Goal: Task Accomplishment & Management: Manage account settings

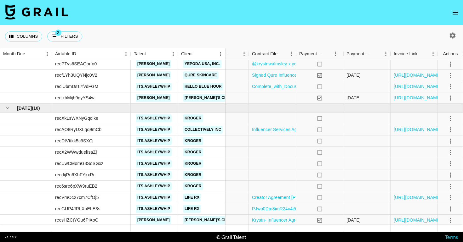
scroll to position [0, 583]
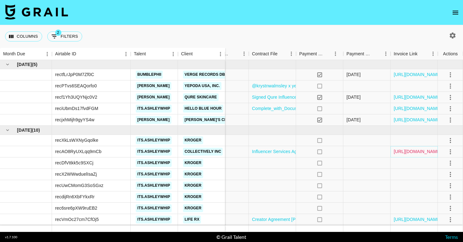
click at [416, 151] on link "https://in.xero.com/6Ddpu2SlCDymcz2UeE5TJrfUc0pakD32s0JXL6MI" at bounding box center [418, 152] width 48 height 6
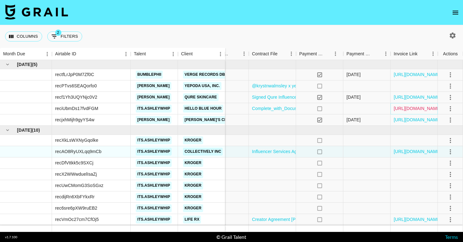
click at [414, 108] on link "https://in.xero.com/P8Y4e0SYkNSuXmaKkQHWe49RrpFMkTcflwkMEDw8" at bounding box center [418, 108] width 48 height 6
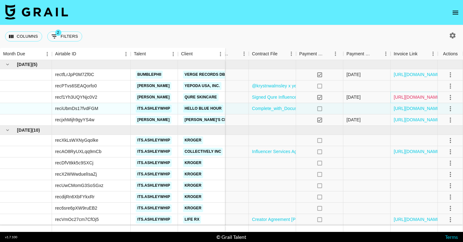
click at [404, 98] on link "https://in.xero.com/T6jIbzN97pZ3hmVUAR3goHCkEvwhGBlXVPmYILD2" at bounding box center [418, 97] width 48 height 6
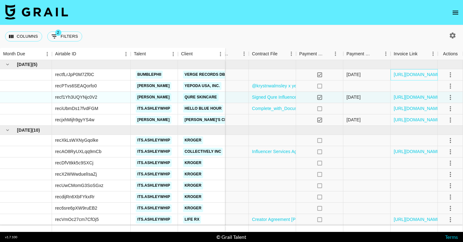
click at [403, 71] on div "https://in.xero.com/bcpFMe9IDxxeSQ3yO0bLiWQJiXg3D6rX9udcpU1B" at bounding box center [413, 74] width 47 height 11
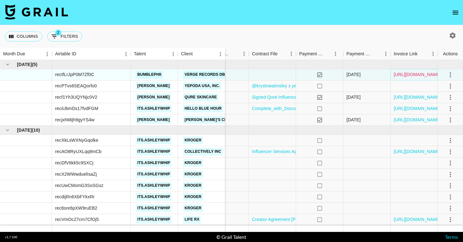
click at [403, 75] on link "https://in.xero.com/bcpFMe9IDxxeSQ3yO0bLiWQJiXg3D6rX9udcpU1B" at bounding box center [418, 74] width 48 height 6
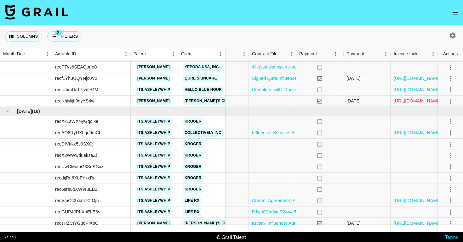
click at [407, 100] on link "https://in.xero.com/MOu77jGe1y0yazMvPKCgiy0bDmWlnjPnkLaZUp9n" at bounding box center [418, 101] width 48 height 6
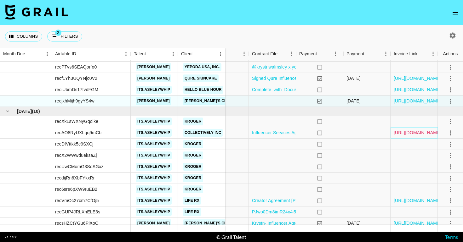
click at [409, 133] on link "https://in.xero.com/6Ddpu2SlCDymcz2UeE5TJrfUc0pakD32s0JXL6MI" at bounding box center [418, 133] width 48 height 6
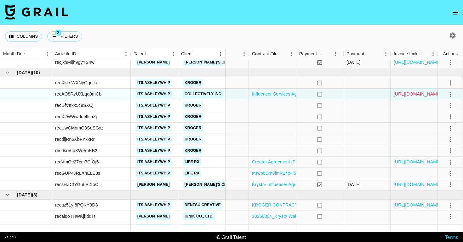
scroll to position [90, 583]
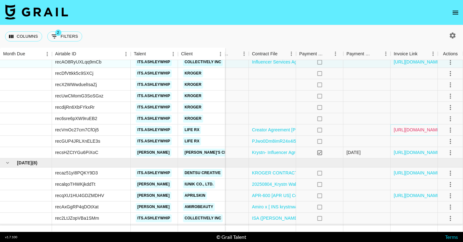
click at [413, 130] on link "https://in.xero.com/AU2sUyw1rbVWs5RHXCs0uCUvcL6sZzSx35SJObdr" at bounding box center [418, 130] width 48 height 6
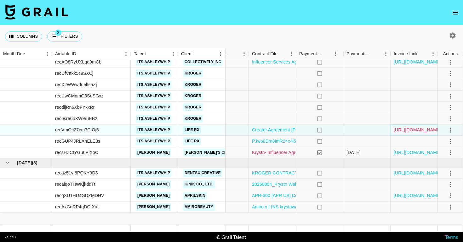
scroll to position [0, 583]
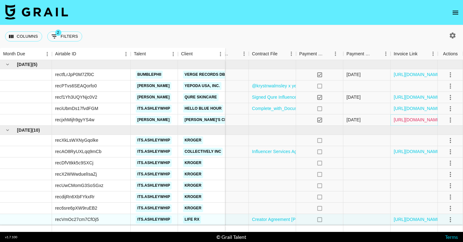
click at [412, 120] on link "https://in.xero.com/MOu77jGe1y0yazMvPKCgiy0bDmWlnjPnkLaZUp9n" at bounding box center [418, 120] width 48 height 6
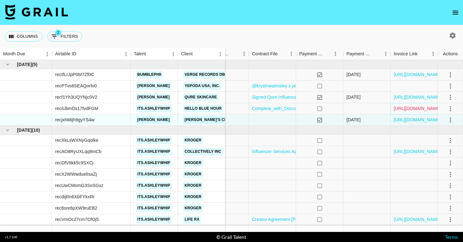
click at [412, 108] on link "https://in.xero.com/P8Y4e0SYkNSuXmaKkQHWe49RrpFMkTcflwkMEDw8" at bounding box center [418, 108] width 48 height 6
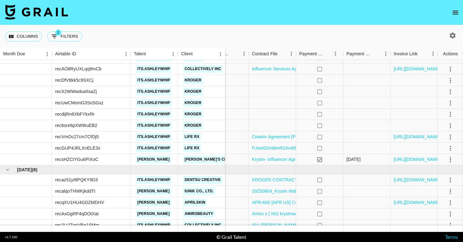
scroll to position [127, 583]
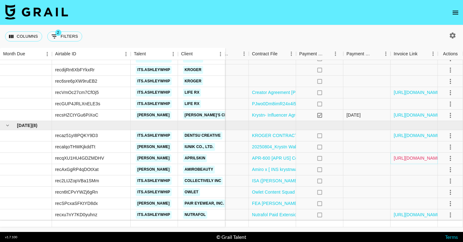
click at [413, 160] on link "https://in.xero.com/cZidi6emnqf1u0vAtDDMq3qWPHiKvsUcF9q5y9tc" at bounding box center [418, 158] width 48 height 6
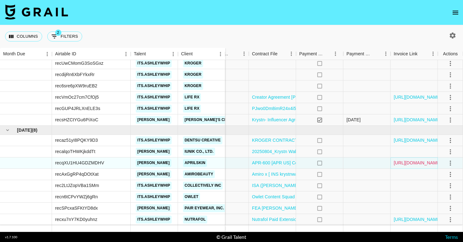
scroll to position [122, 583]
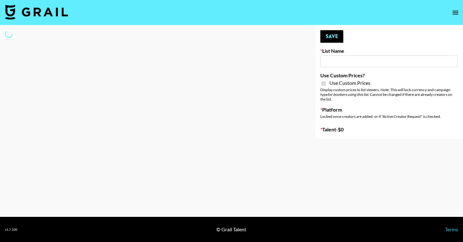
type input "Nippies"
checkbox input "true"
select select "Brand"
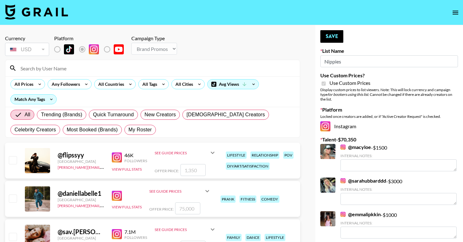
click at [84, 68] on input at bounding box center [156, 68] width 279 height 10
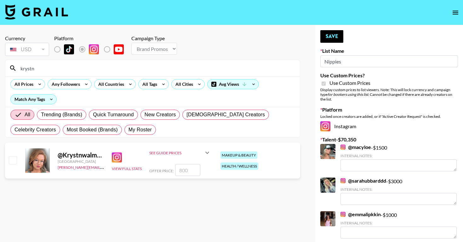
type input "krystn"
click at [15, 162] on input "checkbox" at bounding box center [13, 161] width 8 height 8
checkbox input "true"
click at [195, 172] on input "800" at bounding box center [187, 170] width 25 height 12
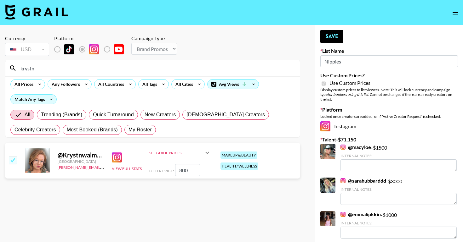
click at [195, 172] on input "800" at bounding box center [187, 170] width 25 height 12
type input "850"
click at [335, 34] on button "Save" at bounding box center [331, 36] width 23 height 13
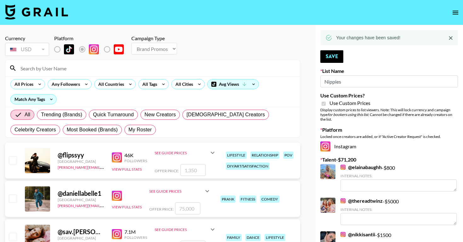
click at [145, 72] on input at bounding box center [156, 68] width 279 height 10
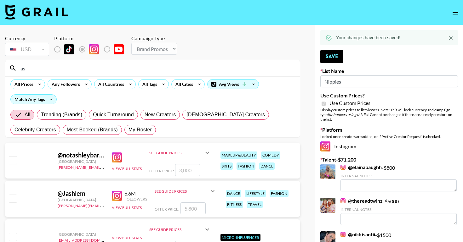
type input "a"
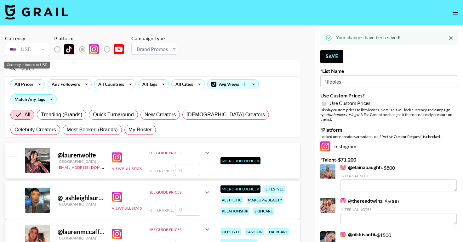
type input "lauren"
click at [49, 52] on div "USD USD ​" at bounding box center [27, 49] width 44 height 13
click at [128, 130] on span "My Roster" at bounding box center [139, 130] width 23 height 8
click at [128, 130] on input "My Roster" at bounding box center [128, 130] width 0 height 0
radio input "true"
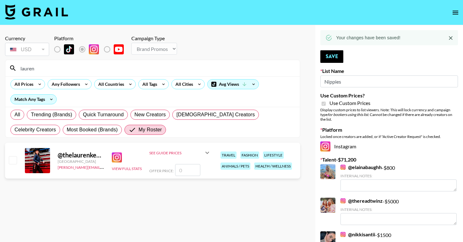
click at [22, 162] on div "@ thelaurenkenzie United States yana.klimko@grail-talent.com View Full Stats Se…" at bounding box center [152, 161] width 295 height 36
click at [12, 162] on input "checkbox" at bounding box center [13, 161] width 8 height 8
checkbox input "false"
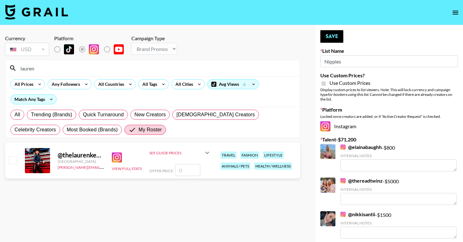
click at [197, 168] on input "number" at bounding box center [187, 170] width 25 height 12
type input "2"
checkbox input "true"
type input "2000"
click at [338, 32] on button "Save" at bounding box center [331, 36] width 23 height 13
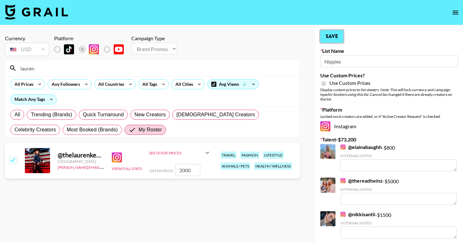
radio input "true"
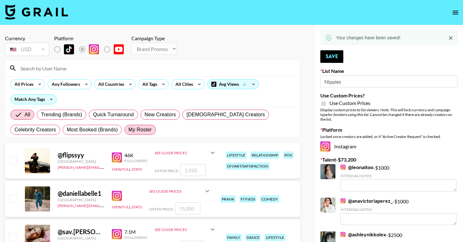
click at [128, 130] on span "My Roster" at bounding box center [139, 130] width 23 height 8
click at [128, 130] on input "My Roster" at bounding box center [128, 130] width 0 height 0
radio input "true"
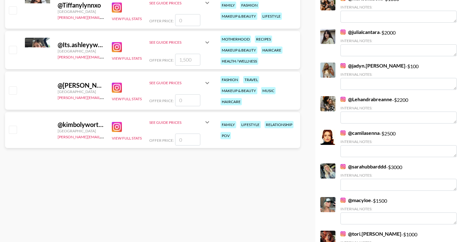
scroll to position [304, 0]
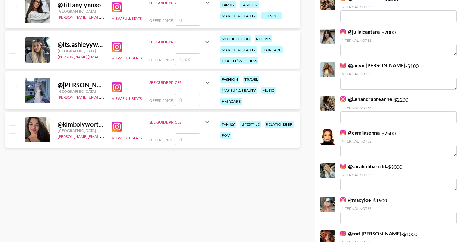
click at [184, 140] on input "number" at bounding box center [187, 140] width 25 height 12
checkbox input "true"
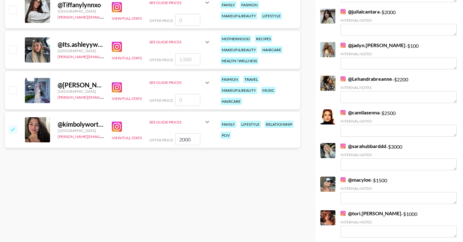
type input "2000"
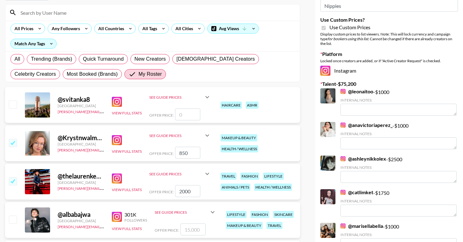
scroll to position [0, 0]
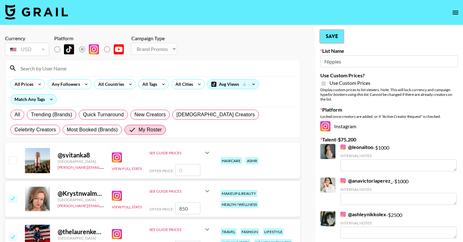
click at [336, 37] on button "Save" at bounding box center [331, 36] width 23 height 13
radio input "true"
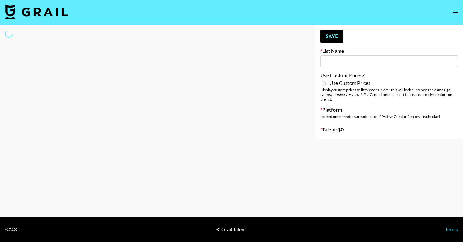
type input "[PERSON_NAME] Promo"
select select "Song"
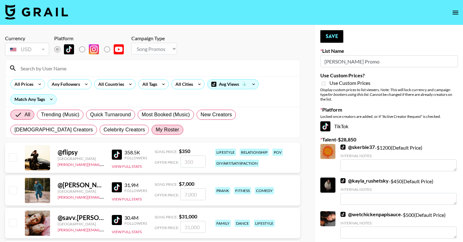
click at [156, 128] on span "My Roster" at bounding box center [167, 130] width 23 height 8
click at [156, 130] on input "My Roster" at bounding box center [156, 130] width 0 height 0
radio input "true"
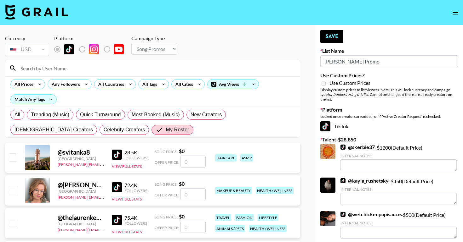
scroll to position [112, 0]
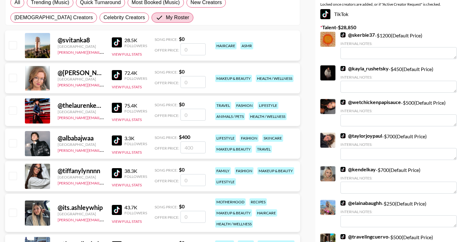
click at [12, 112] on input "checkbox" at bounding box center [13, 111] width 8 height 8
checkbox input "false"
click at [187, 117] on input "number" at bounding box center [192, 115] width 25 height 12
type input "7"
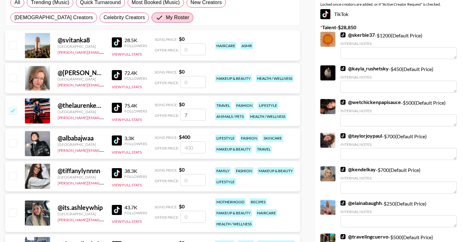
checkbox input "true"
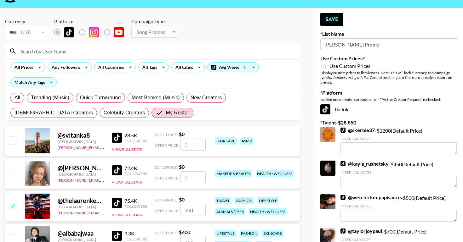
scroll to position [0, 0]
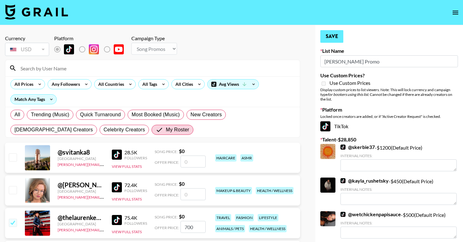
type input "700"
click at [334, 37] on button "Save" at bounding box center [331, 36] width 23 height 13
